Goal: Task Accomplishment & Management: Use online tool/utility

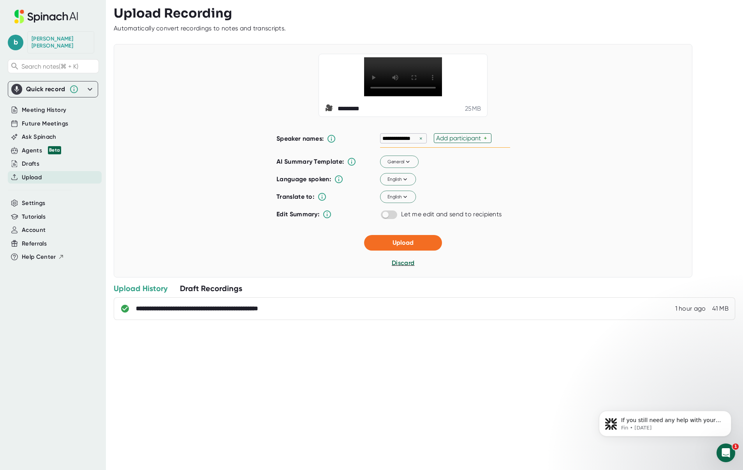
click at [483, 135] on div "Add participant" at bounding box center [460, 137] width 48 height 7
type input "[PERSON_NAME]"
click at [411, 160] on div "**********" at bounding box center [403, 172] width 253 height 99
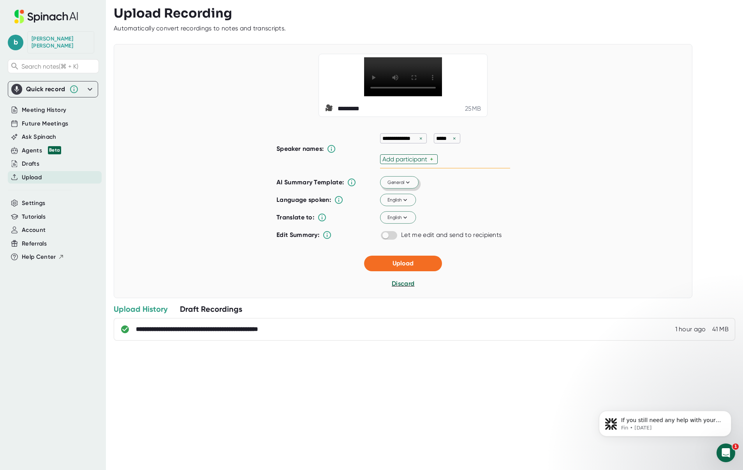
click at [408, 182] on icon at bounding box center [407, 182] width 7 height 7
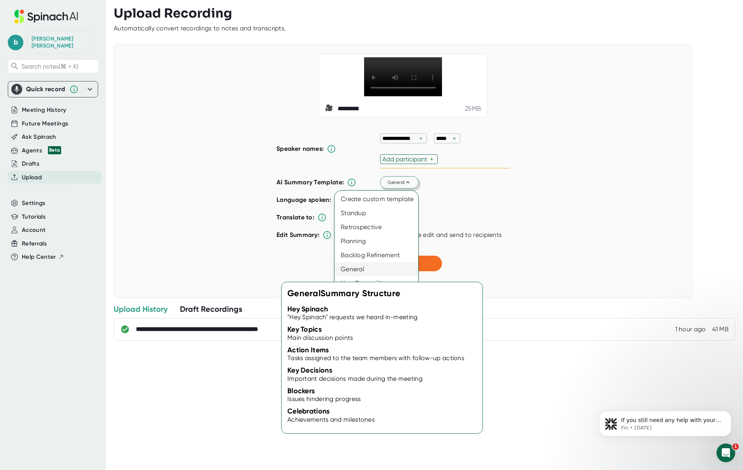
click at [367, 268] on div "General" at bounding box center [377, 269] width 84 height 14
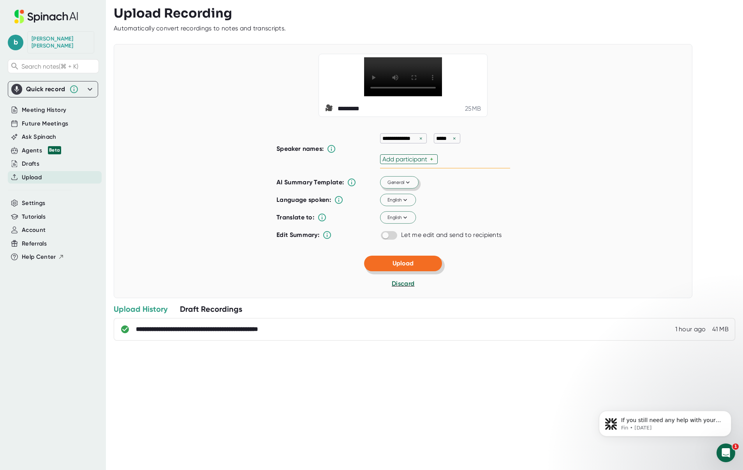
click at [384, 265] on button "Upload" at bounding box center [403, 264] width 78 height 16
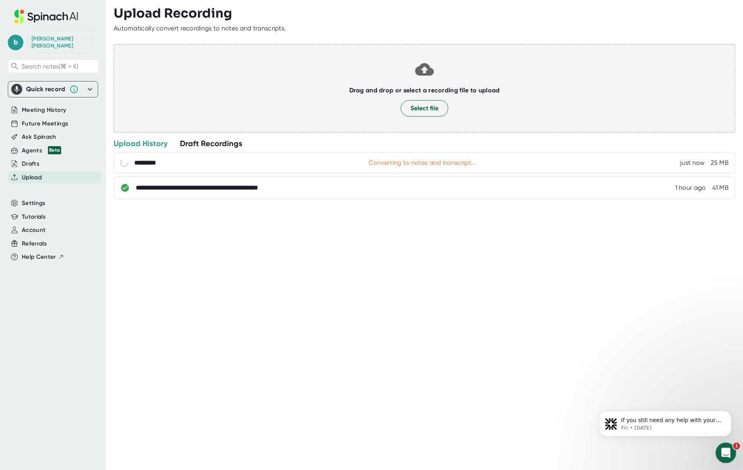
click at [726, 451] on icon "Open Intercom Messenger" at bounding box center [724, 451] width 5 height 6
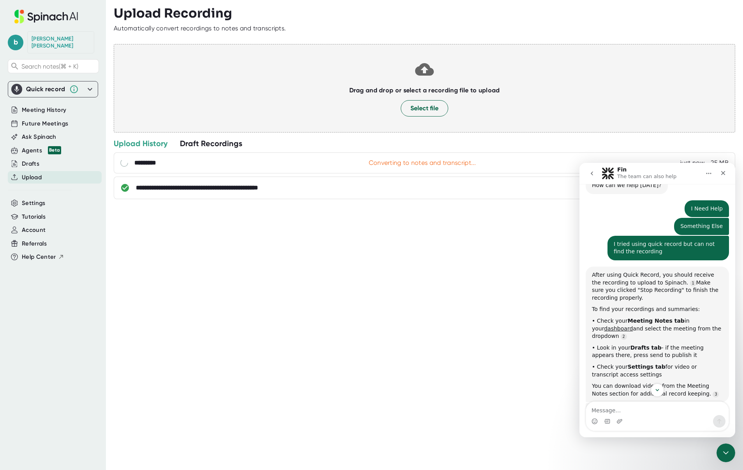
scroll to position [1, 0]
click at [437, 289] on div "**********" at bounding box center [428, 235] width 629 height 470
click at [65, 106] on span "Meeting History" at bounding box center [44, 110] width 44 height 9
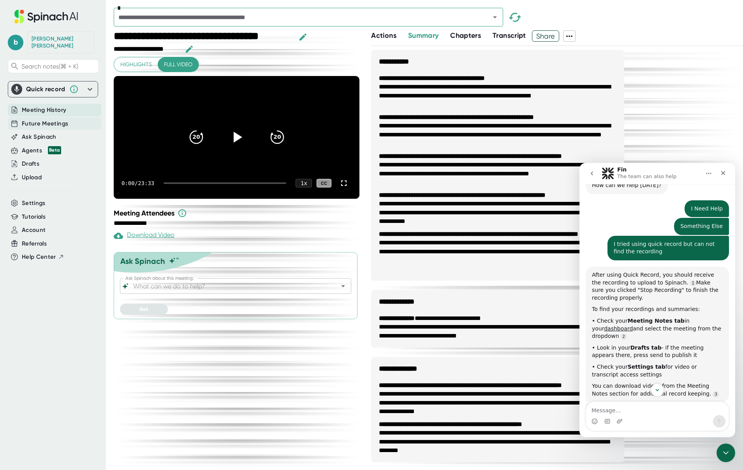
click at [62, 119] on span "Future Meetings" at bounding box center [45, 123] width 46 height 9
